Goal: Information Seeking & Learning: Find specific page/section

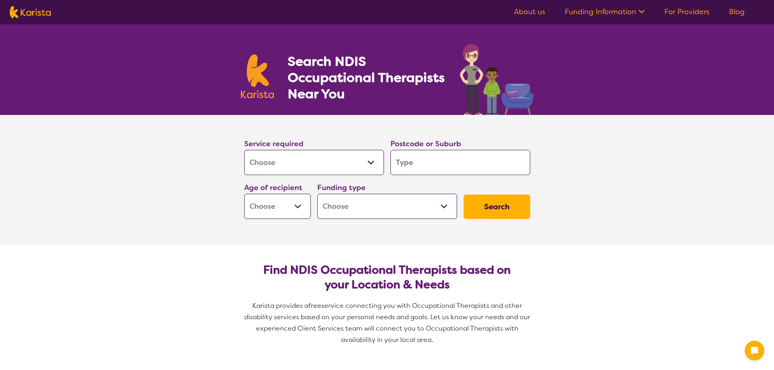
select select "[MEDICAL_DATA]"
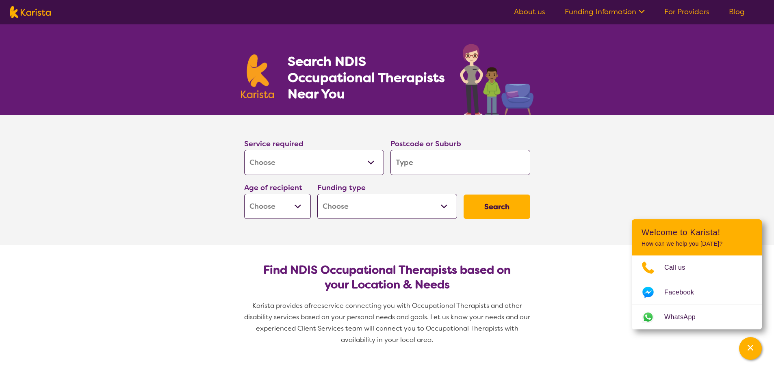
click at [418, 162] on input "search" at bounding box center [460, 162] width 140 height 25
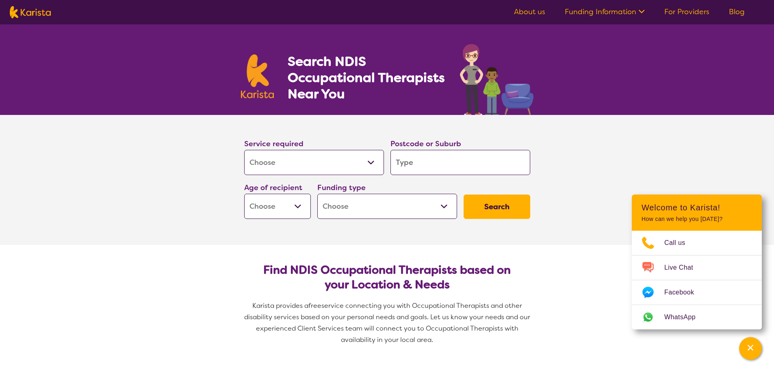
click at [464, 156] on input "search" at bounding box center [460, 162] width 140 height 25
click at [439, 165] on input "search" at bounding box center [460, 162] width 140 height 25
type input "m"
type input "mo"
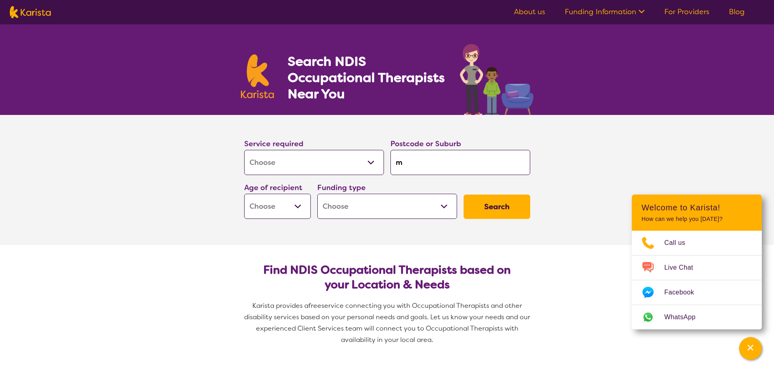
type input "mo"
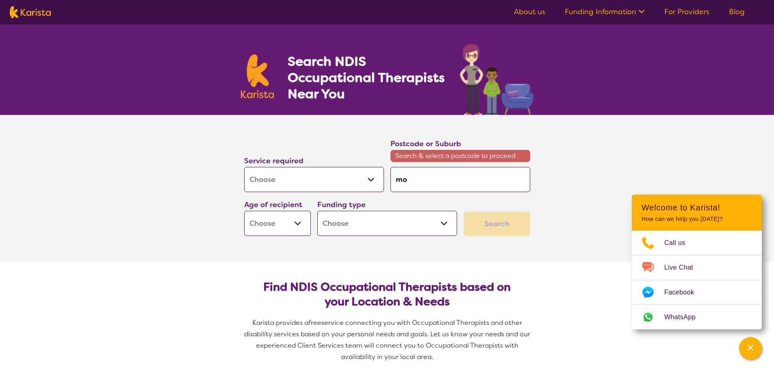
type input "mou"
type input "moun"
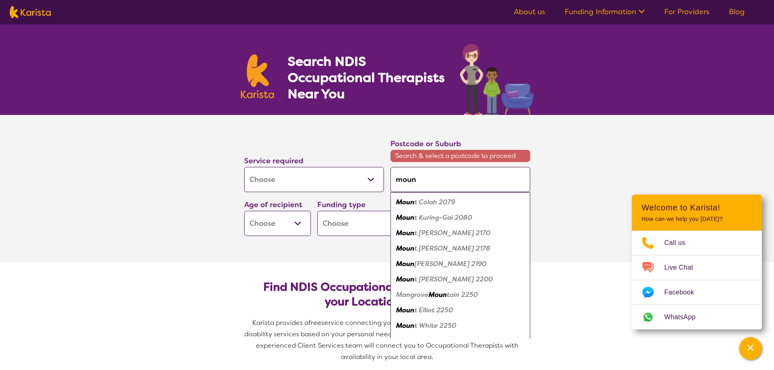
type input "mount"
type input "mount b"
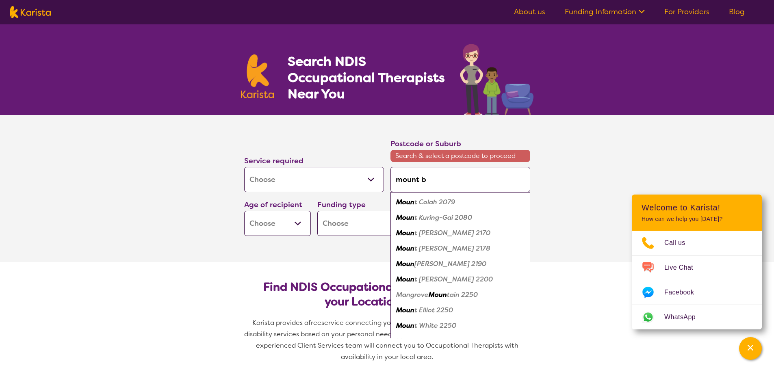
type input "mount b"
type input "mount bar"
type input "mount [PERSON_NAME]"
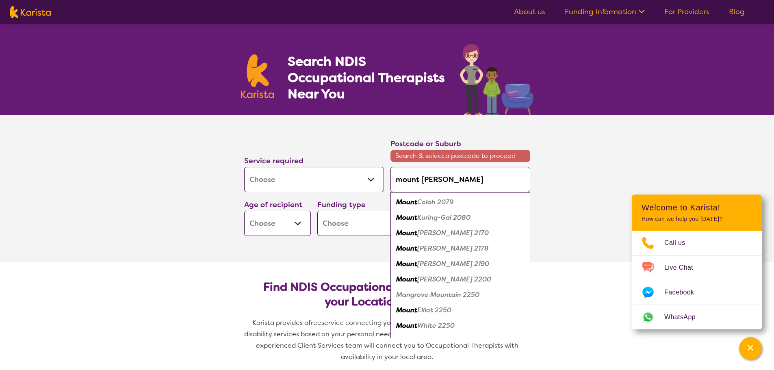
type input "mount [PERSON_NAME]"
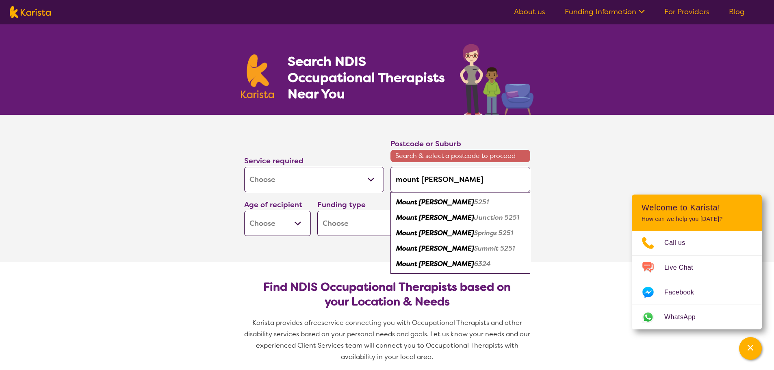
click at [432, 203] on em "Mount [PERSON_NAME]" at bounding box center [435, 202] width 78 height 9
type input "5251"
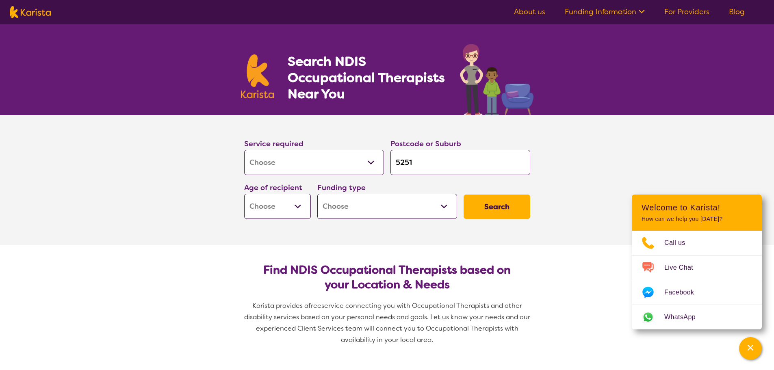
click at [290, 209] on select "Early Childhood - 0 to 9 Child - 10 to 11 Adolescent - 12 to 17 Adult - 18 to 6…" at bounding box center [277, 206] width 67 height 25
select select "AS"
click at [244, 194] on select "Early Childhood - 0 to 9 Child - 10 to 11 Adolescent - 12 to 17 Adult - 18 to 6…" at bounding box center [277, 206] width 67 height 25
select select "AS"
click at [389, 207] on select "Home Care Package (HCP) National Disability Insurance Scheme (NDIS) I don't know" at bounding box center [387, 206] width 140 height 25
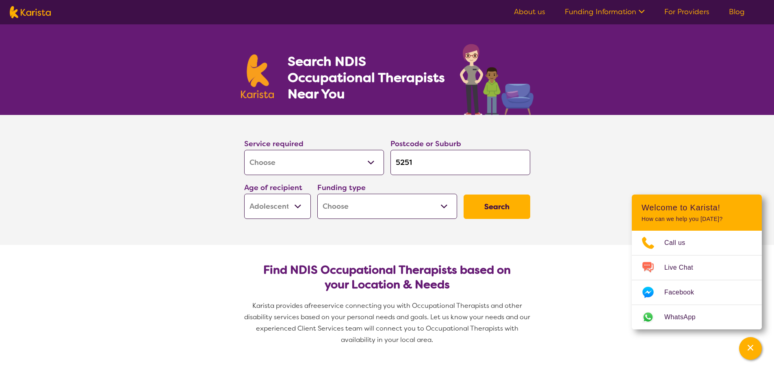
select select "NDIS"
click at [317, 194] on select "Home Care Package (HCP) National Disability Insurance Scheme (NDIS) I don't know" at bounding box center [387, 206] width 140 height 25
select select "NDIS"
click at [496, 206] on button "Search" at bounding box center [497, 207] width 67 height 24
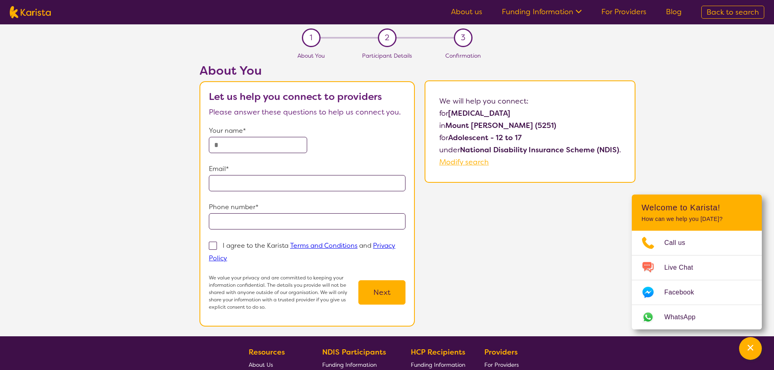
select select "[MEDICAL_DATA]"
select select "AS"
select select "NDIS"
select select "[MEDICAL_DATA]"
select select "AS"
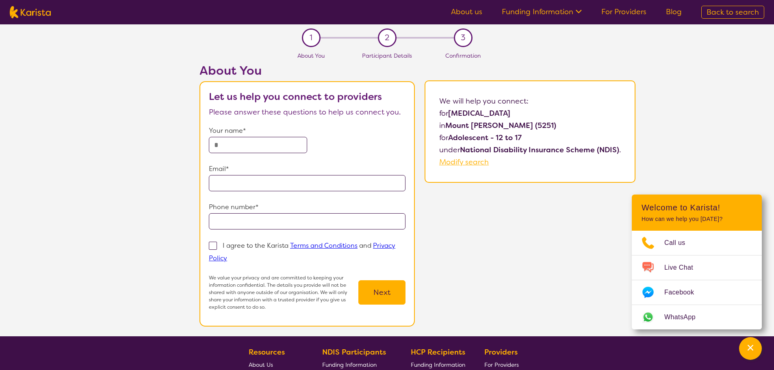
select select "NDIS"
